Goal: Transaction & Acquisition: Purchase product/service

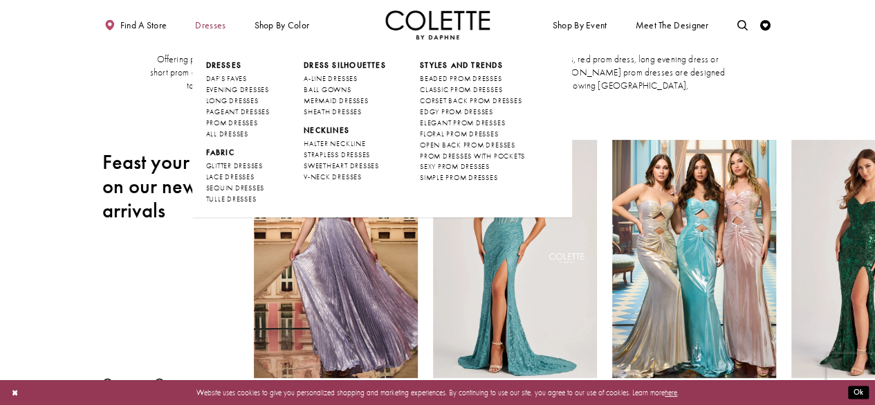
scroll to position [60, 0]
click at [206, 26] on span "Dresses" at bounding box center [210, 25] width 30 height 10
click at [341, 76] on span "A-LINE DRESSES" at bounding box center [331, 78] width 54 height 9
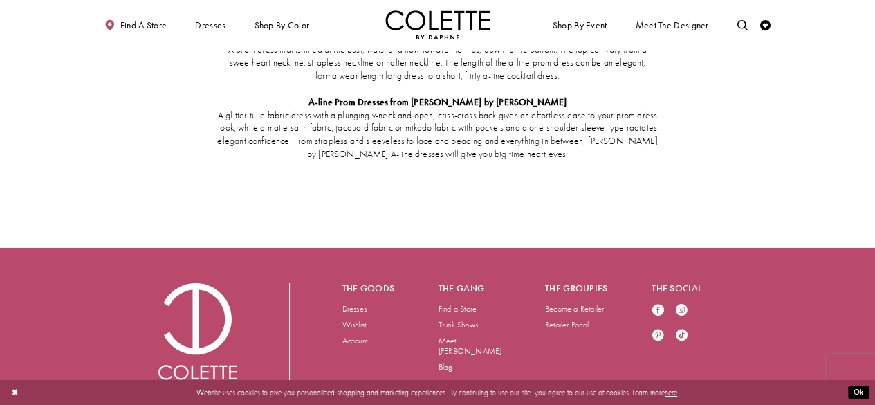
scroll to position [2261, 0]
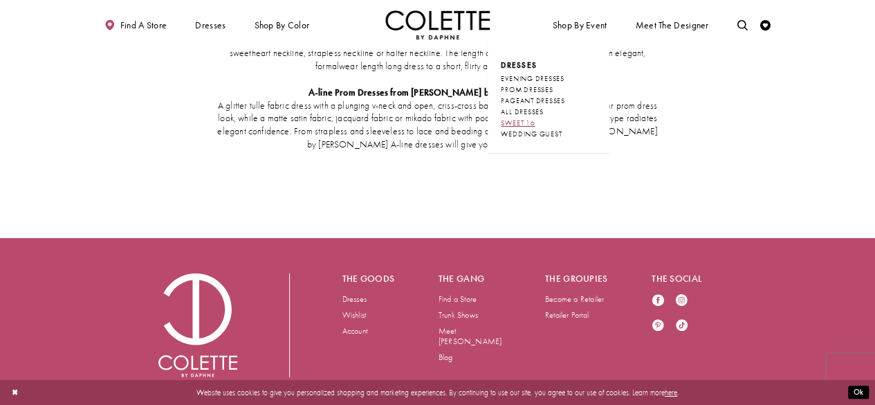
click at [535, 120] on span "SWEET 16" at bounding box center [518, 122] width 34 height 9
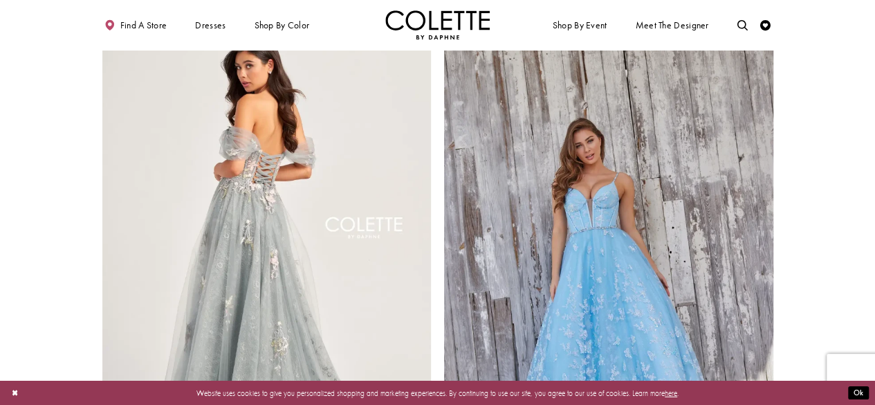
scroll to position [1650, 0]
click at [262, 235] on img "Visit Colette by Daphne Style No. CL5169 Page" at bounding box center [266, 242] width 329 height 479
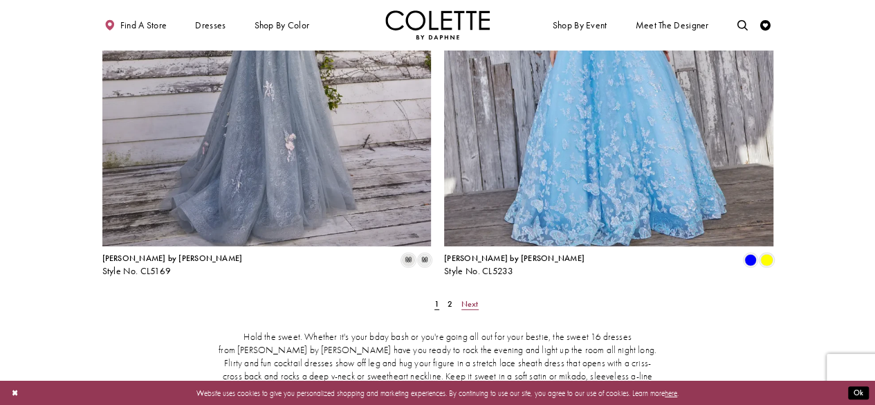
click at [469, 298] on span "Next" at bounding box center [469, 303] width 17 height 11
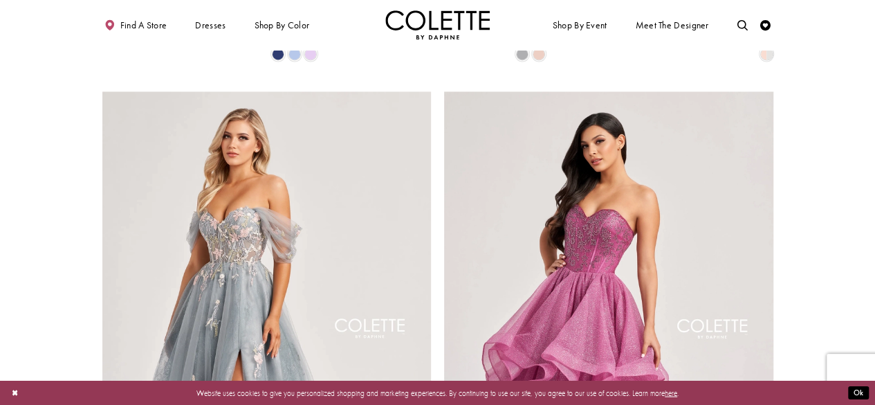
scroll to position [1174, 0]
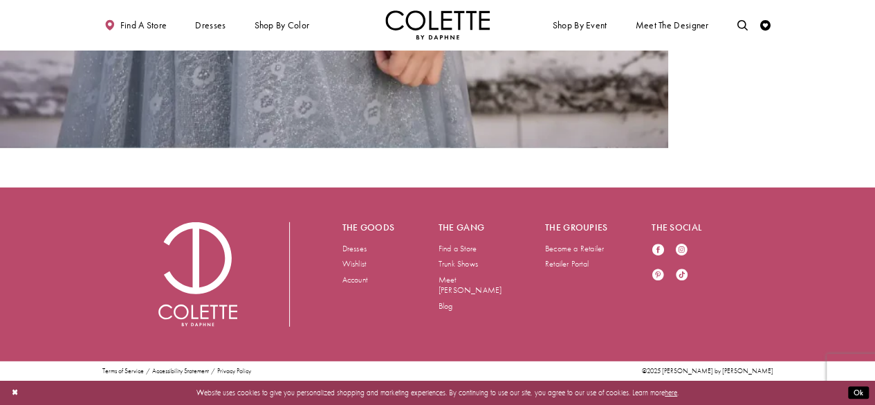
scroll to position [1999, 0]
